Goal: Task Accomplishment & Management: Manage account settings

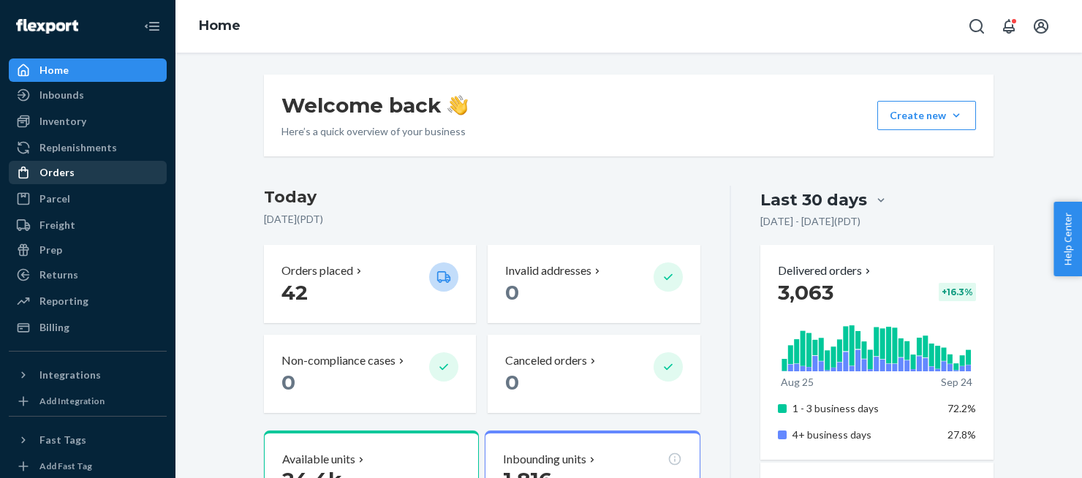
click at [74, 169] on div "Orders" at bounding box center [87, 172] width 155 height 20
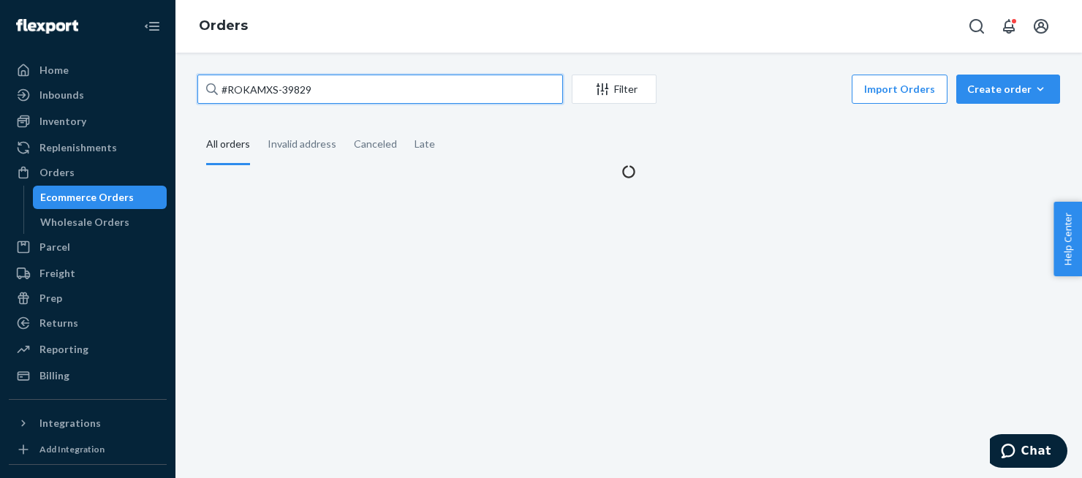
click at [310, 98] on input "#ROKAMXS-39829" at bounding box center [379, 89] width 365 height 29
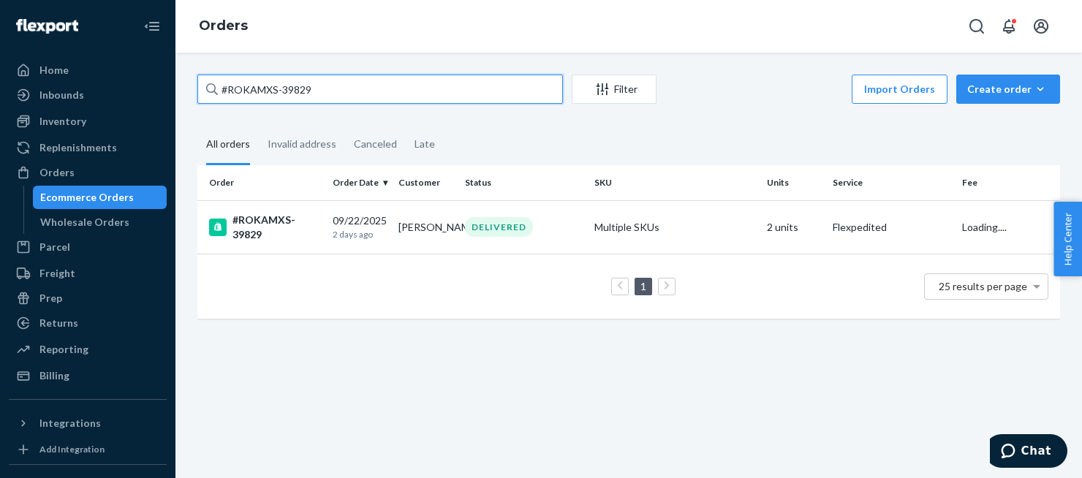
paste input "40016"
type input "40016"
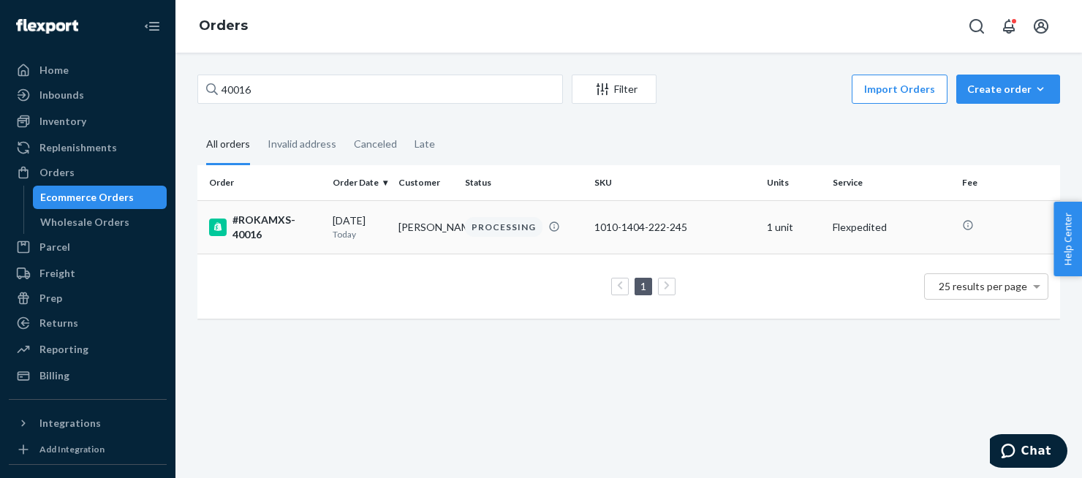
click at [292, 241] on td "#ROKAMXS-40016" at bounding box center [261, 226] width 129 height 53
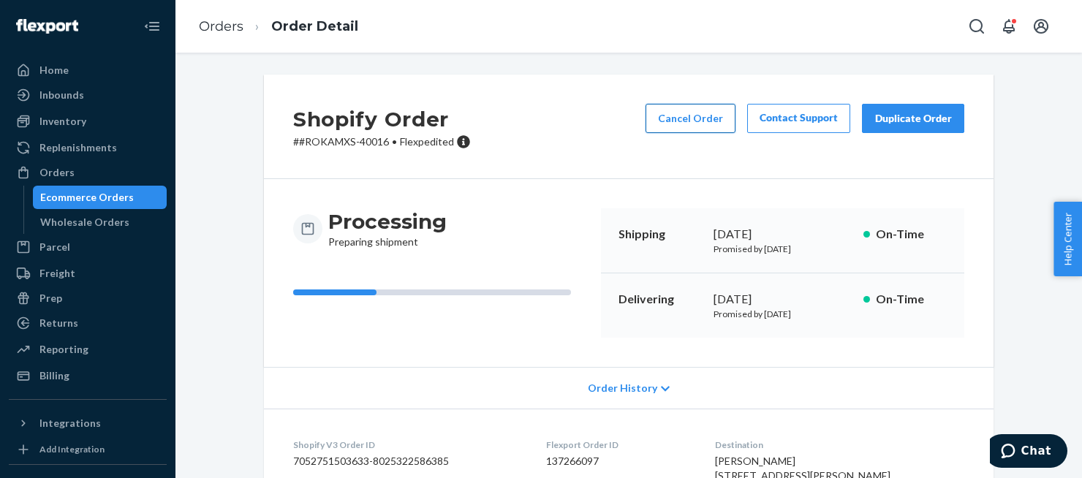
click at [722, 105] on button "Cancel Order" at bounding box center [690, 118] width 90 height 29
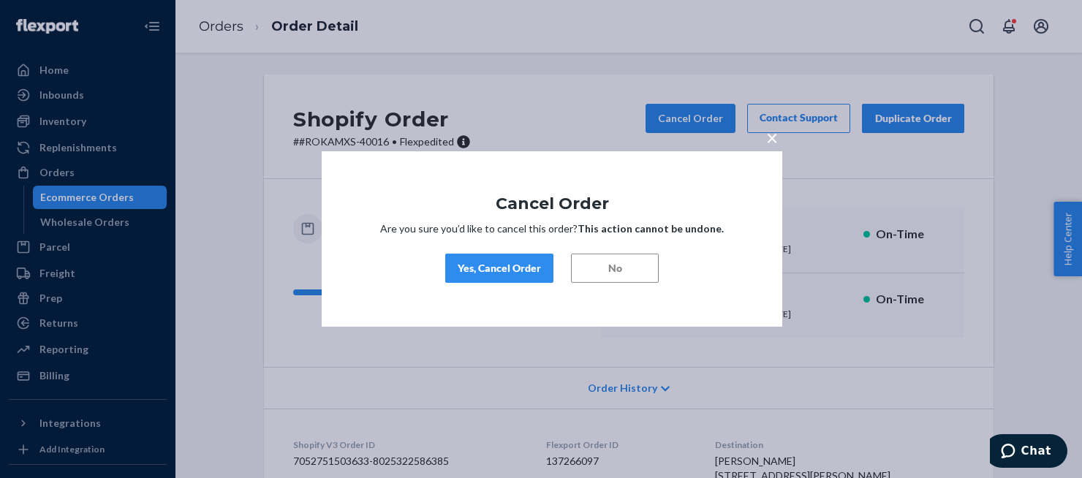
click at [526, 263] on div "Yes, Cancel Order" at bounding box center [499, 268] width 83 height 15
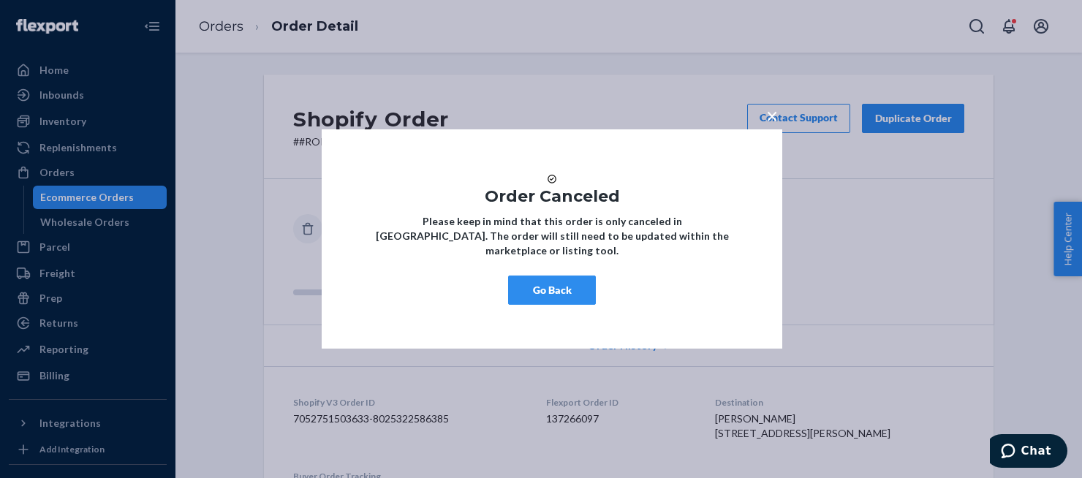
click at [546, 295] on button "Go Back" at bounding box center [552, 290] width 88 height 29
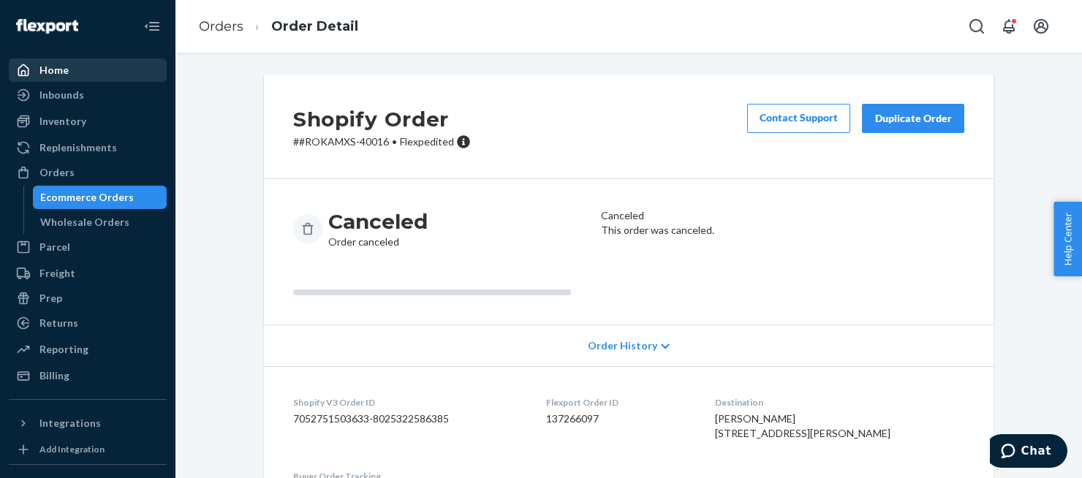
click at [120, 77] on div "Home" at bounding box center [87, 70] width 155 height 20
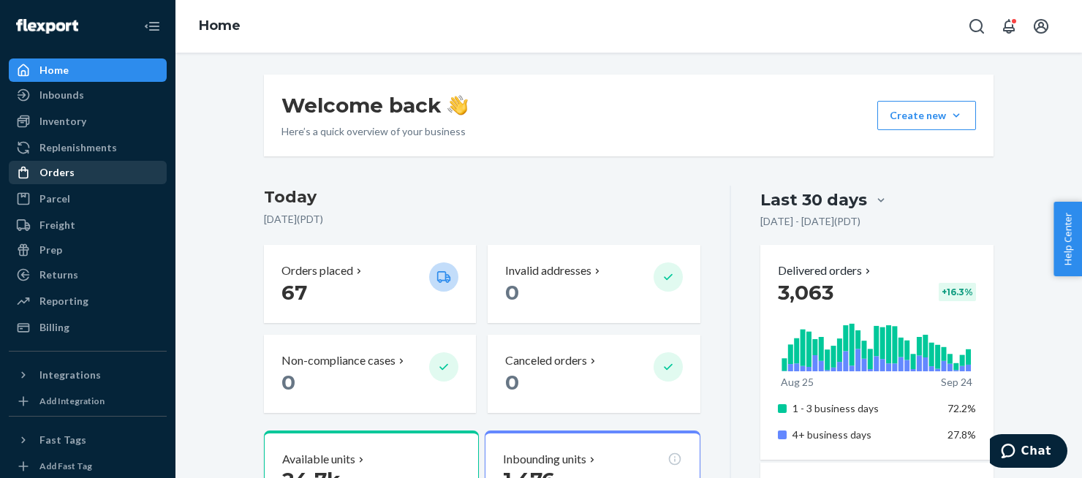
click at [60, 168] on div "Orders" at bounding box center [56, 172] width 35 height 15
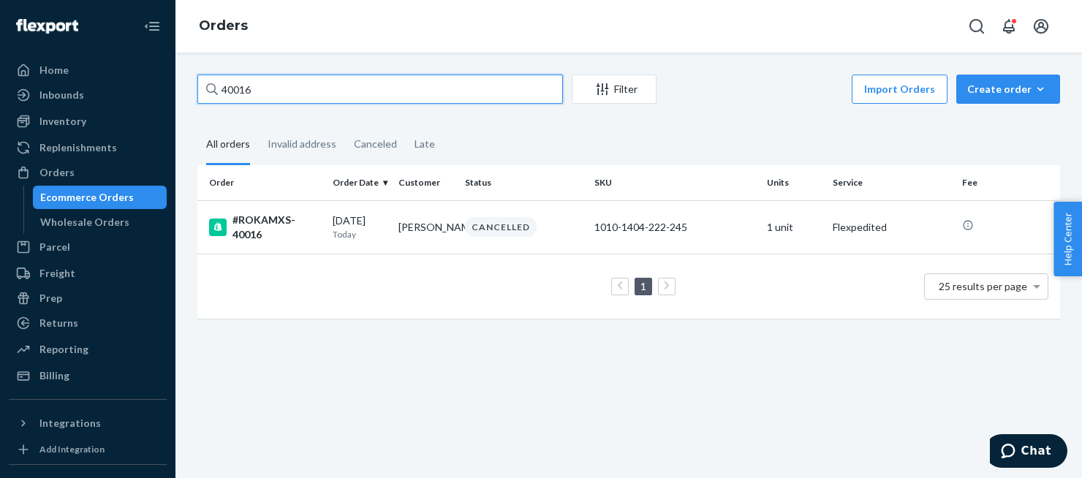
click at [329, 92] on input "40016" at bounding box center [379, 89] width 365 height 29
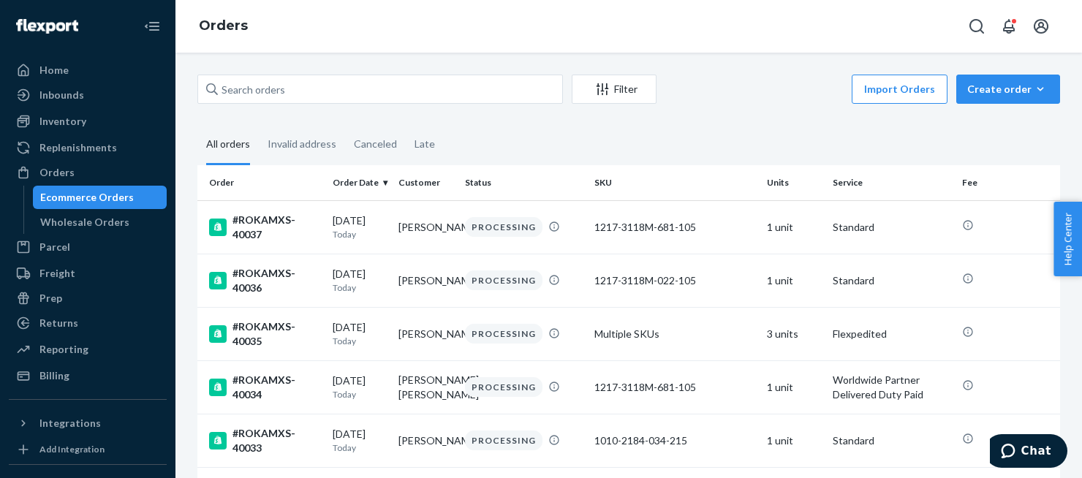
click at [294, 53] on div "Filter Import Orders Create order Ecommerce order Removal order All orders Inva…" at bounding box center [628, 265] width 906 height 425
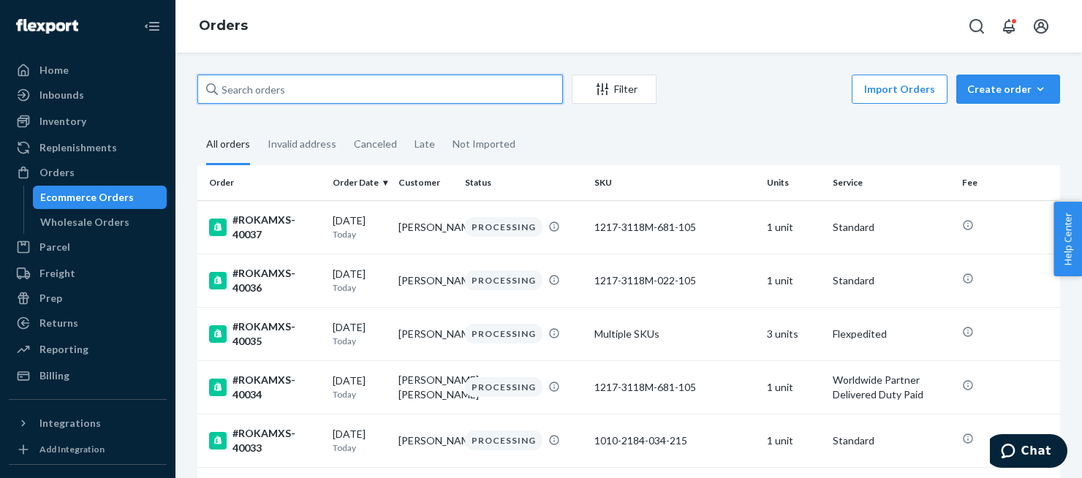
click at [271, 103] on input "text" at bounding box center [379, 89] width 365 height 29
click at [273, 100] on input "text" at bounding box center [379, 89] width 365 height 29
paste input "40016"
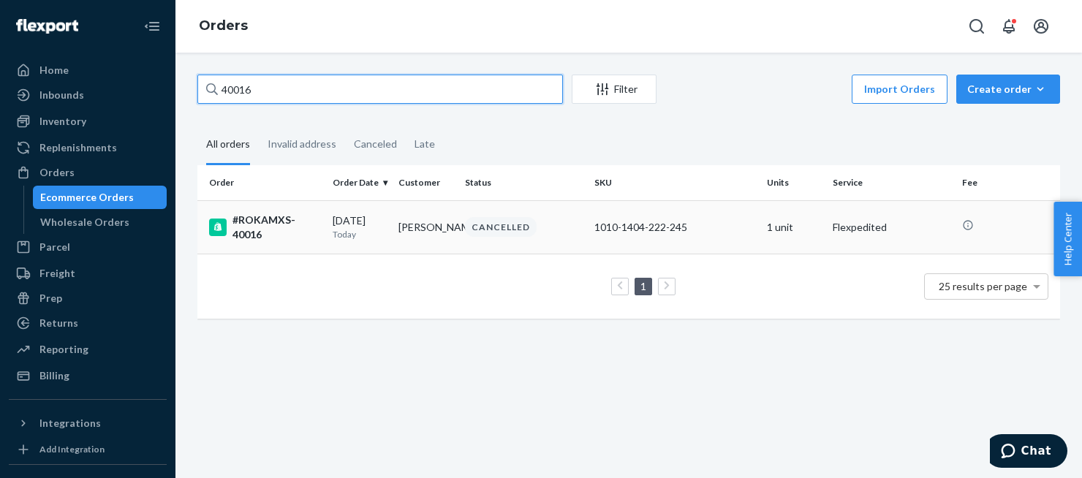
type input "40016"
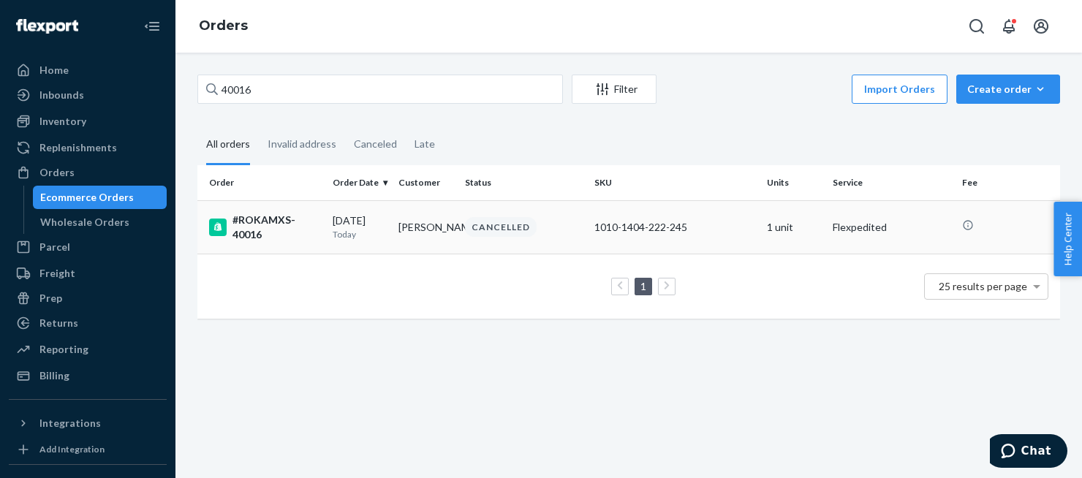
click at [278, 229] on div "#ROKAMXS-40016" at bounding box center [265, 227] width 112 height 29
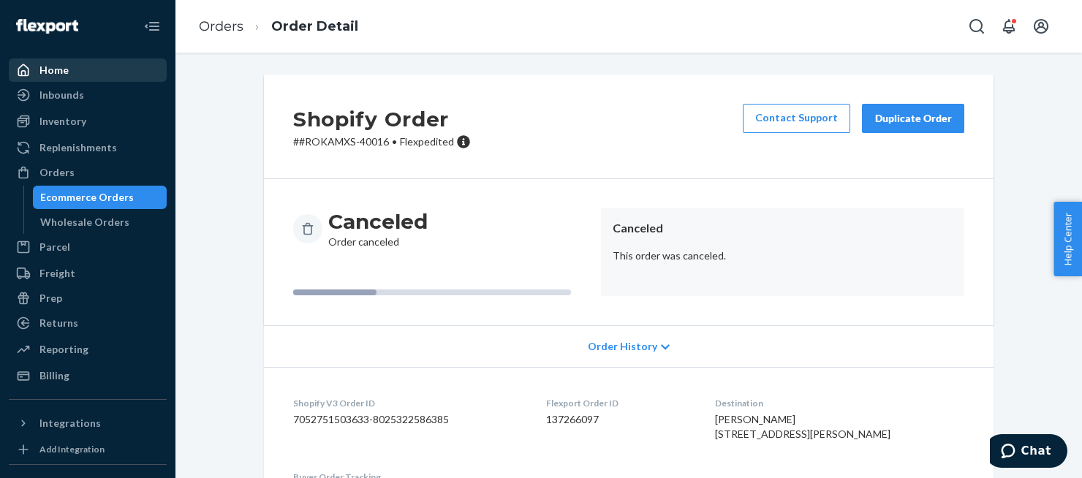
click at [82, 74] on div "Home" at bounding box center [87, 70] width 155 height 20
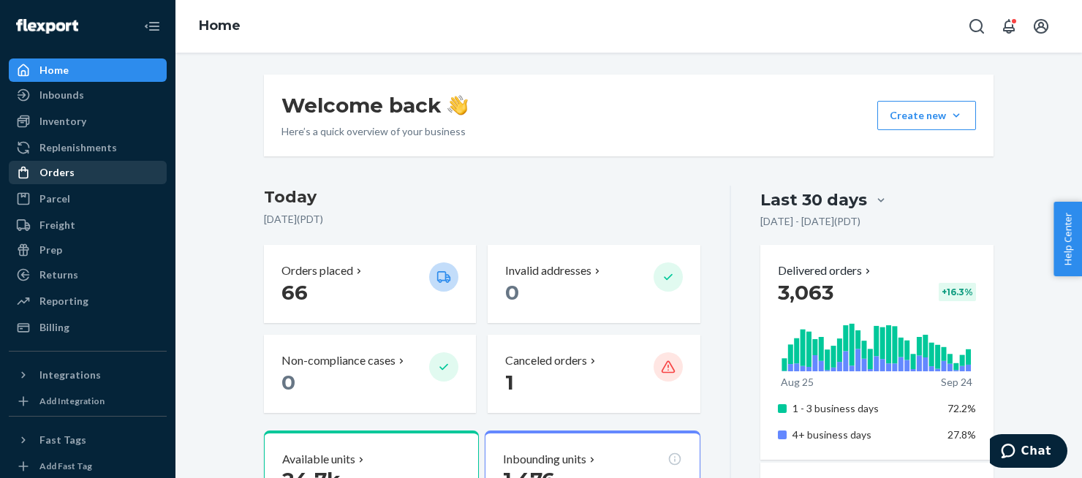
click at [58, 170] on div "Orders" at bounding box center [56, 172] width 35 height 15
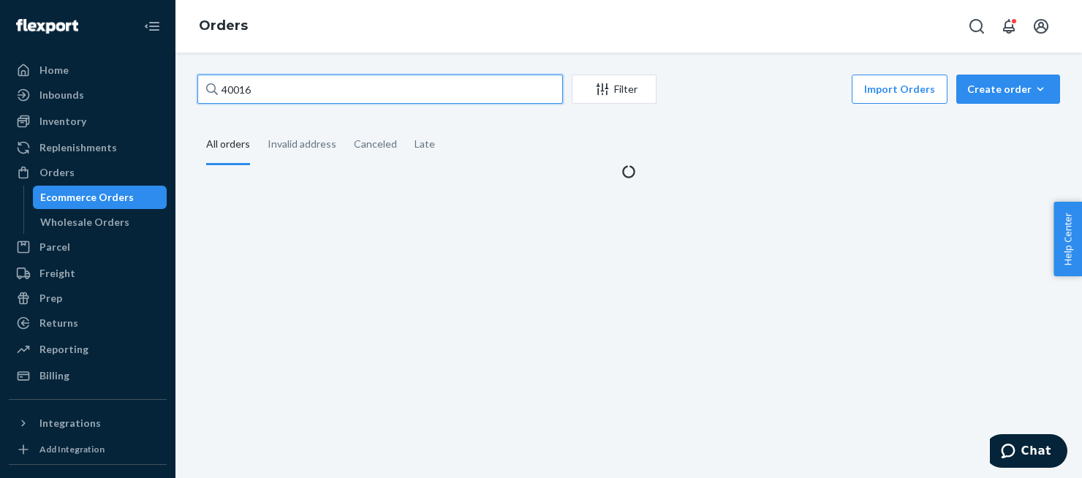
click at [287, 85] on input "40016" at bounding box center [379, 89] width 365 height 29
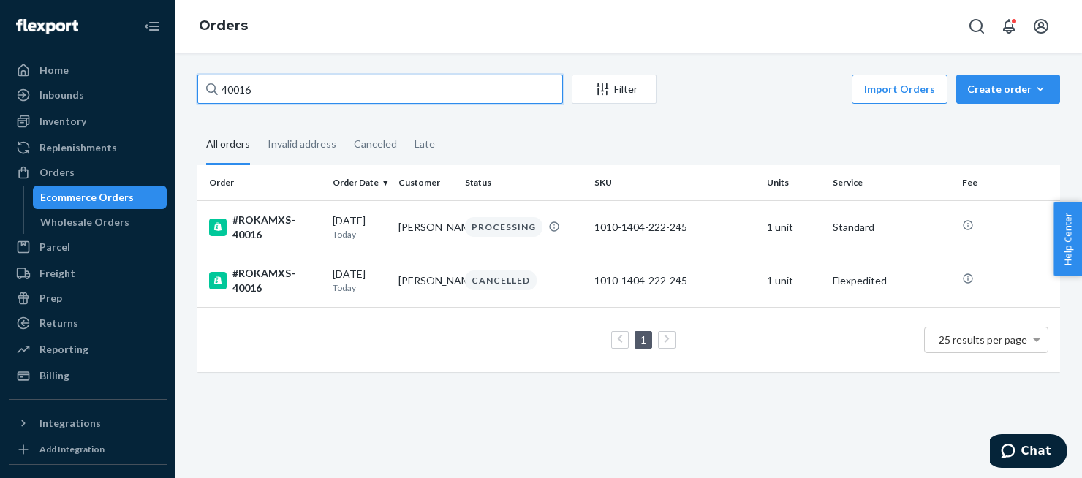
paste input "#ROKAMXS-38587"
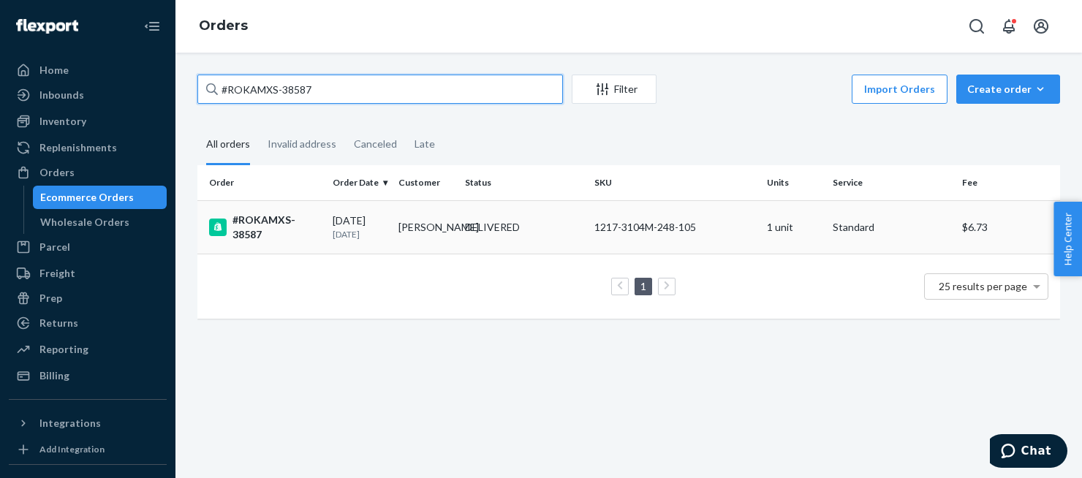
type input "#ROKAMXS-38587"
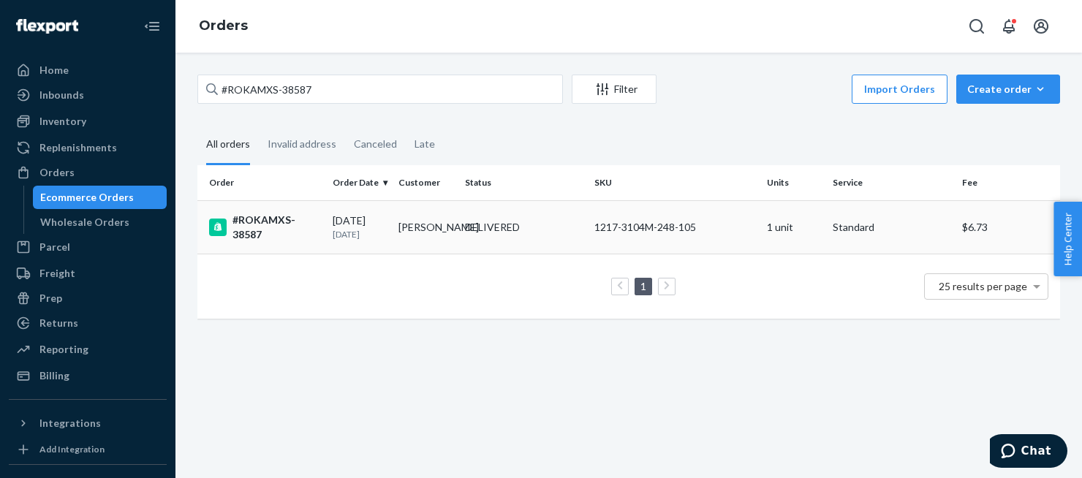
click at [306, 216] on div "#ROKAMXS-38587" at bounding box center [265, 227] width 112 height 29
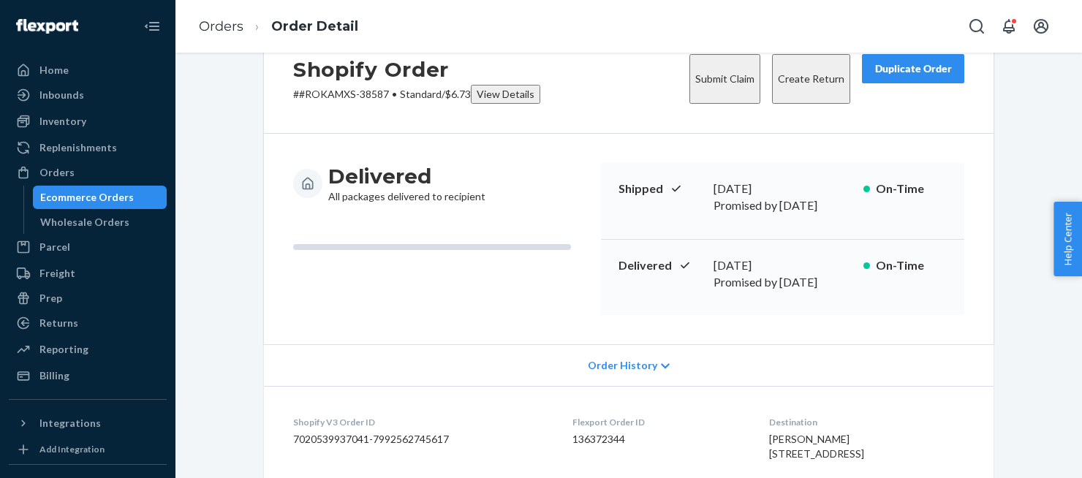
scroll to position [26, 0]
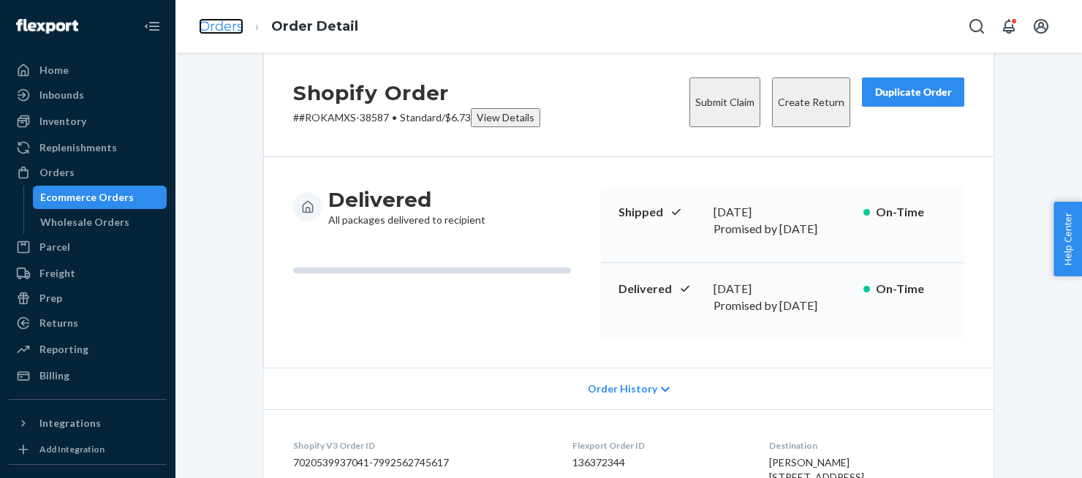
click at [228, 34] on link "Orders" at bounding box center [221, 26] width 45 height 16
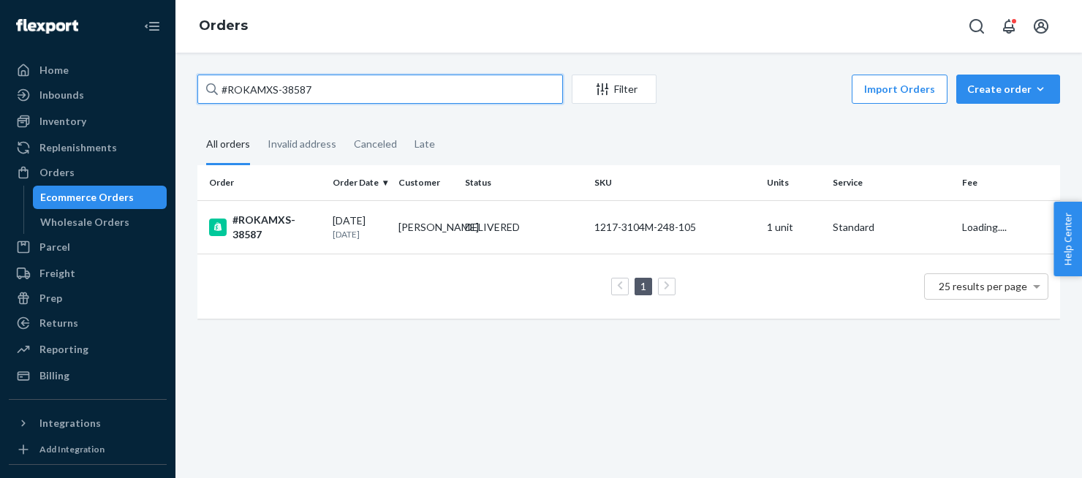
click at [266, 98] on input "#ROKAMXS-38587" at bounding box center [379, 89] width 365 height 29
paste input "40059"
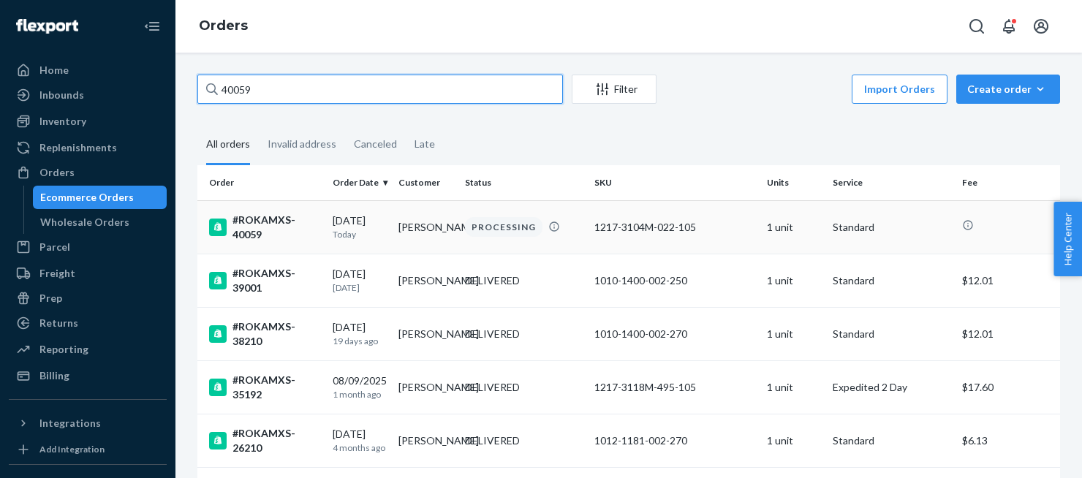
type input "40059"
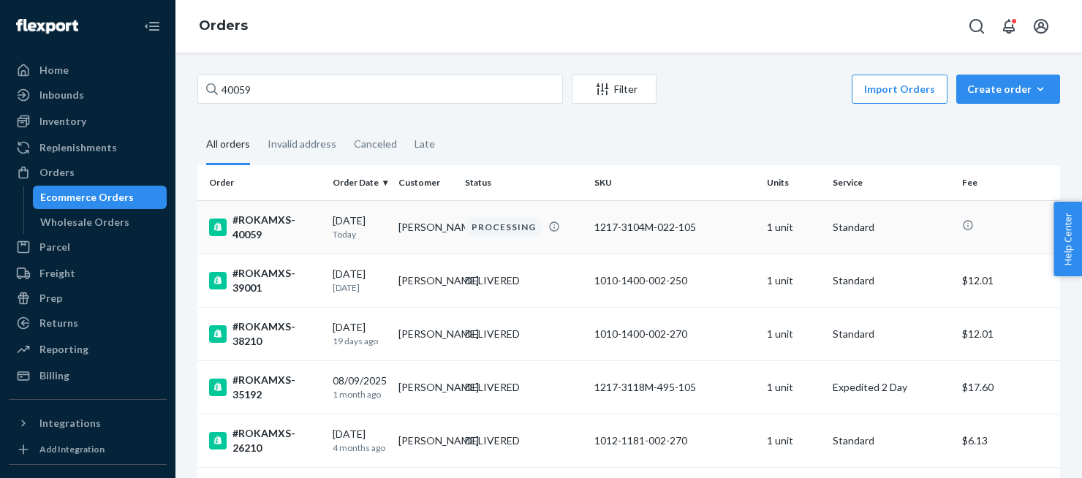
click at [308, 232] on div "#ROKAMXS-40059" at bounding box center [265, 227] width 112 height 29
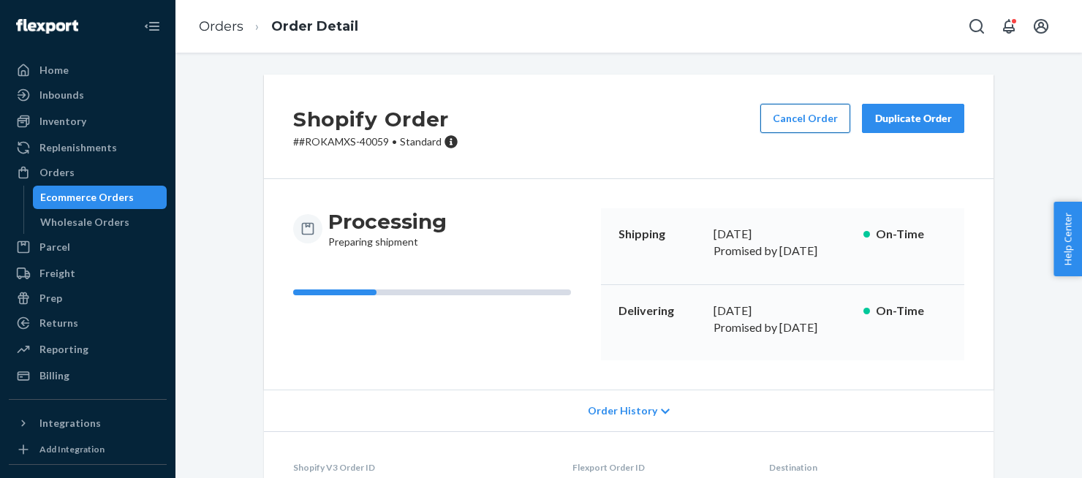
click at [800, 117] on button "Cancel Order" at bounding box center [805, 118] width 90 height 29
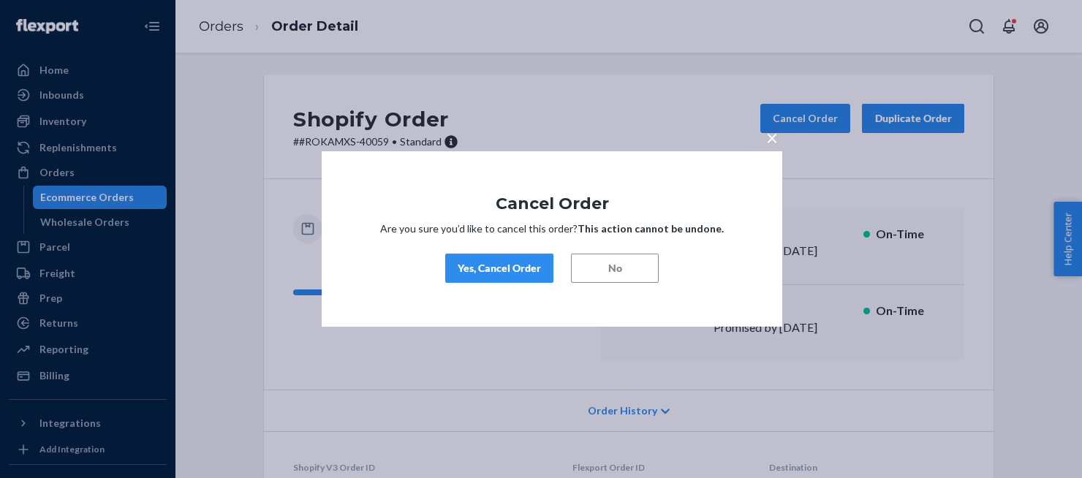
click at [495, 263] on div "Yes, Cancel Order" at bounding box center [499, 268] width 83 height 15
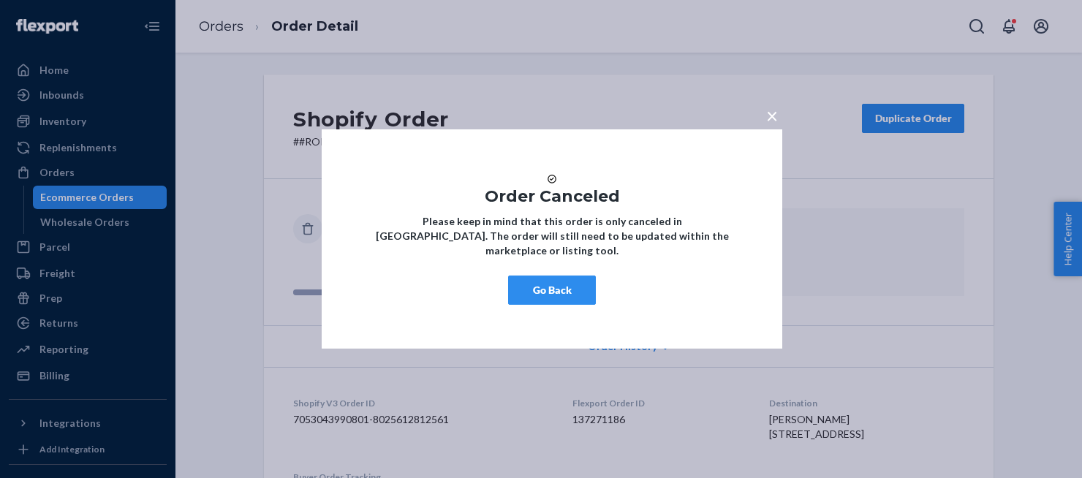
click at [560, 287] on button "Go Back" at bounding box center [552, 290] width 88 height 29
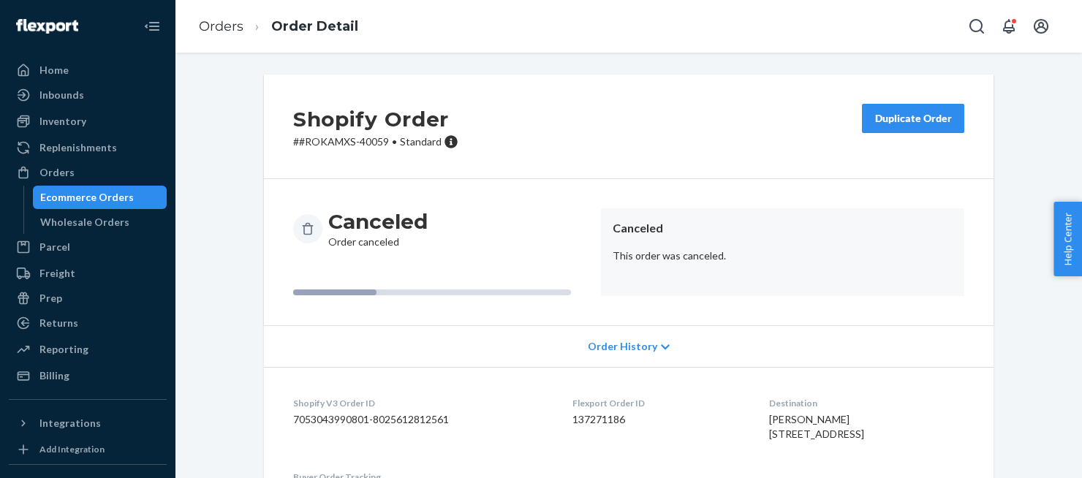
click at [202, 37] on ol "Orders Order Detail" at bounding box center [278, 26] width 183 height 43
click at [210, 33] on link "Orders" at bounding box center [221, 26] width 45 height 16
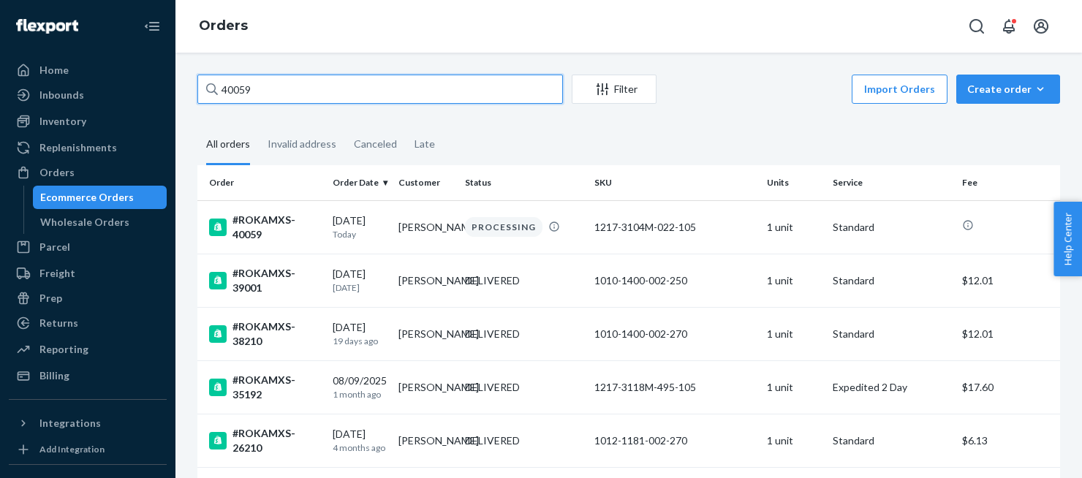
click at [278, 100] on input "40059" at bounding box center [379, 89] width 365 height 29
paste input "#ROKAMXS-38187"
type input "#ROKAMXS-38187"
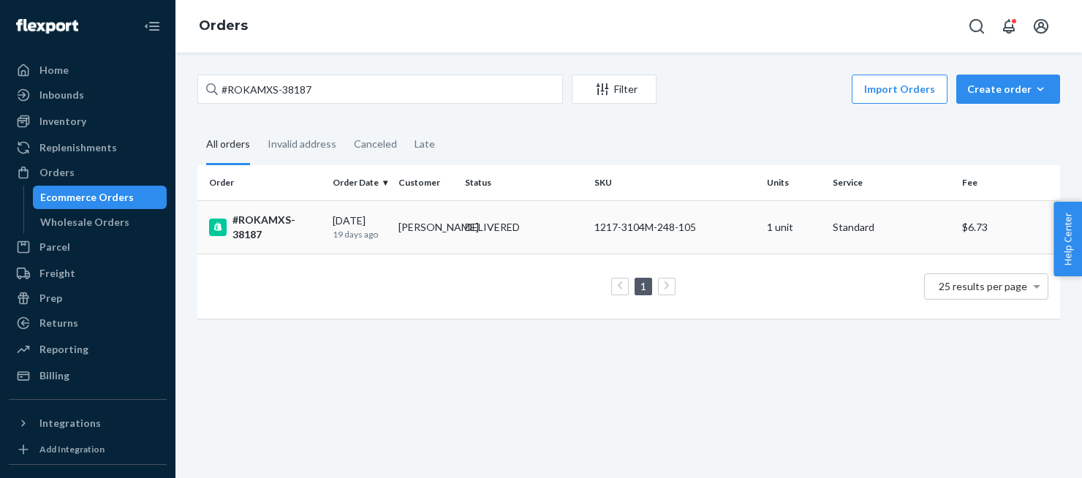
click at [316, 219] on div "#ROKAMXS-38187" at bounding box center [265, 227] width 112 height 29
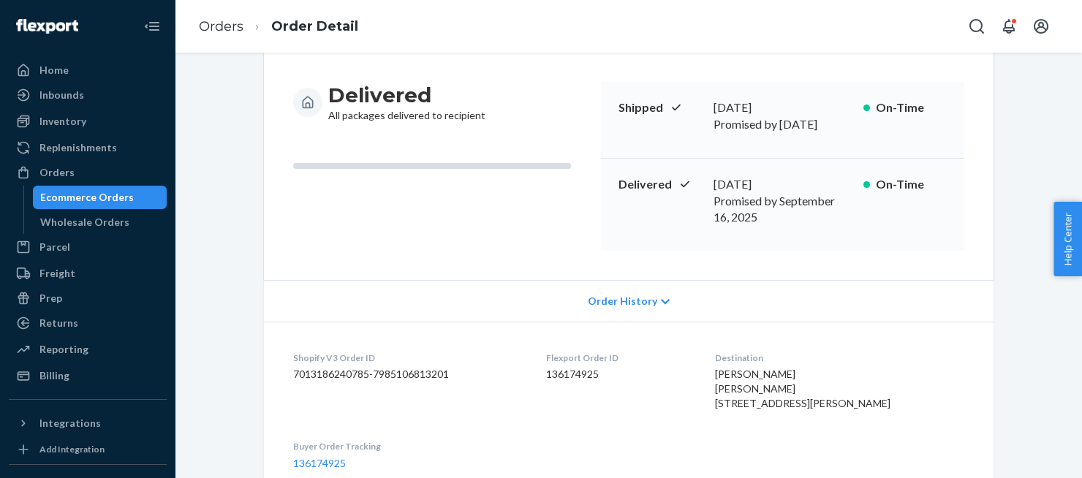
scroll to position [519, 0]
